Goal: Task Accomplishment & Management: Complete application form

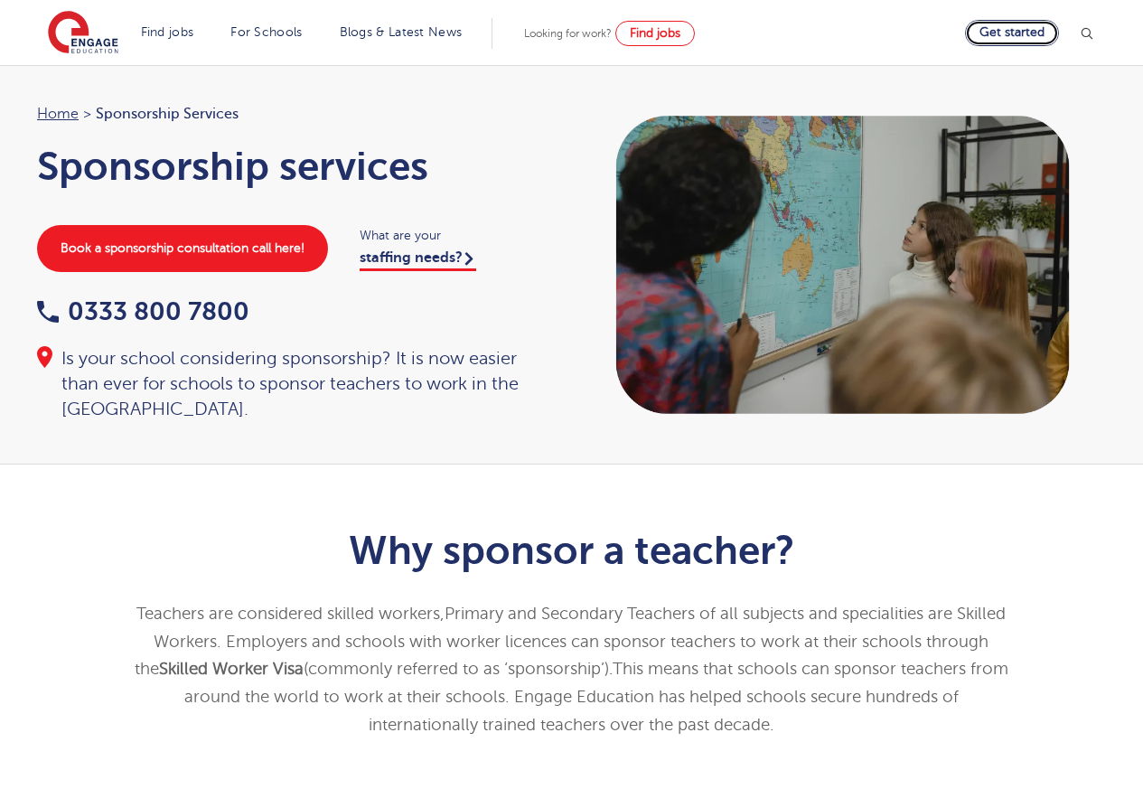
click at [1021, 34] on link "Get started" at bounding box center [1012, 33] width 94 height 26
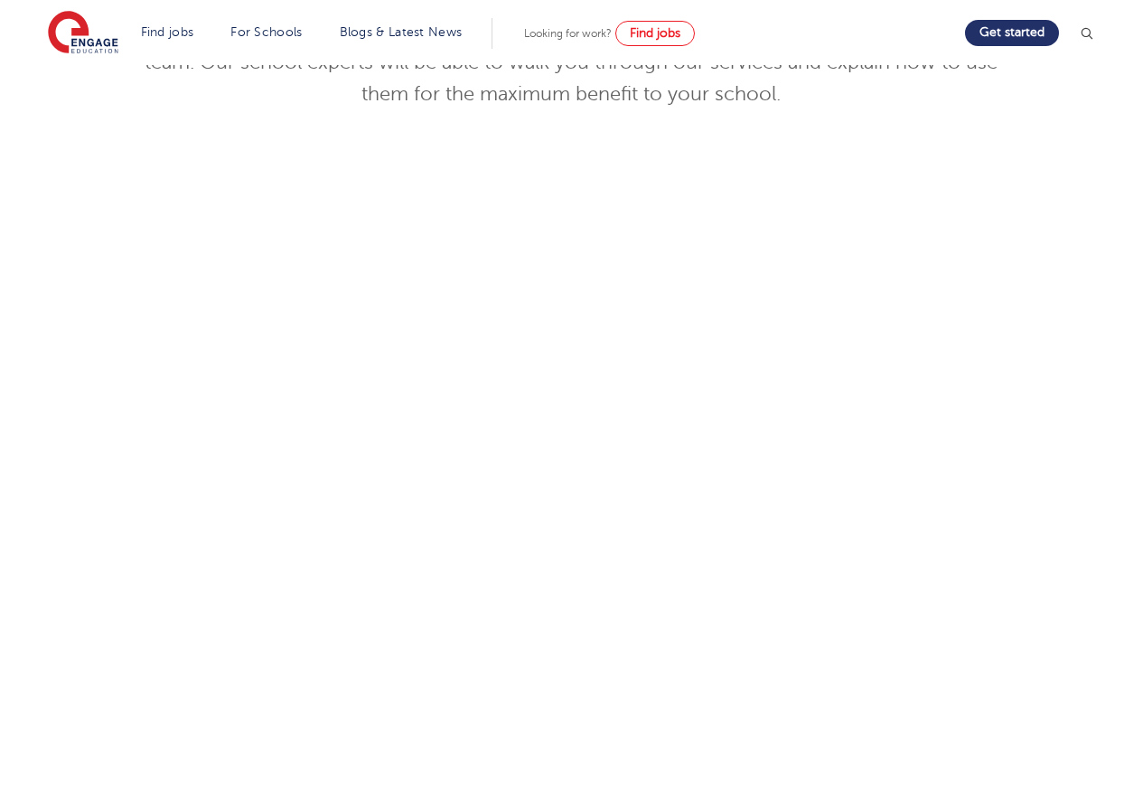
scroll to position [385, 0]
